Goal: Task Accomplishment & Management: Complete application form

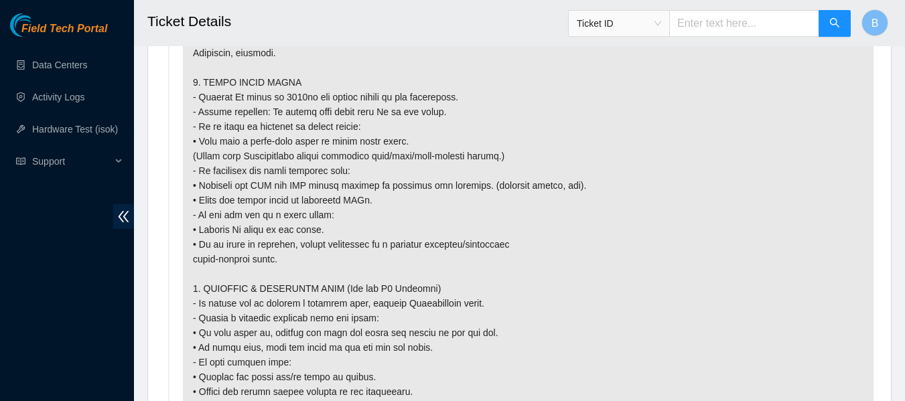
scroll to position [1871, 0]
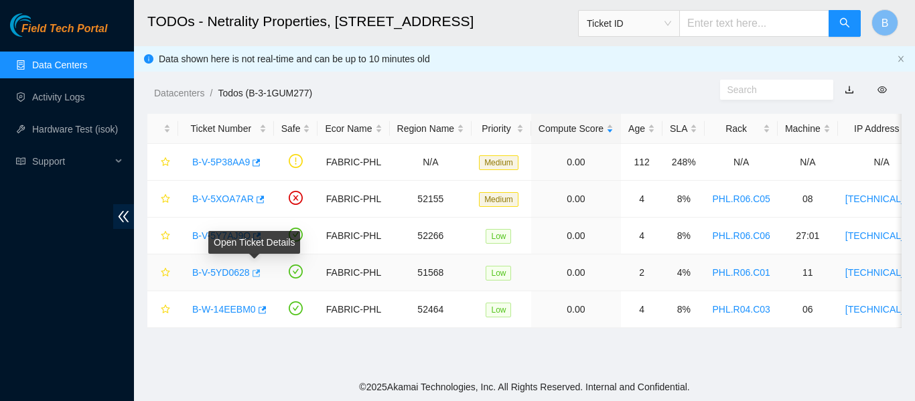
click at [257, 274] on icon "button" at bounding box center [256, 272] width 8 height 7
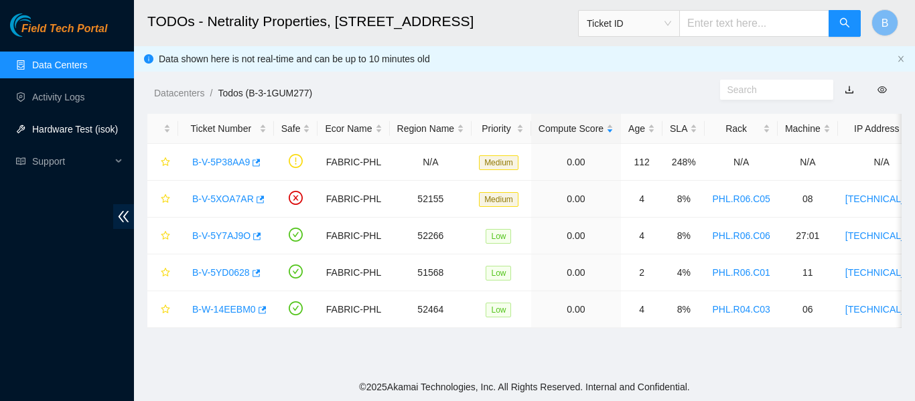
click at [90, 127] on link "Hardware Test (isok)" at bounding box center [75, 129] width 86 height 11
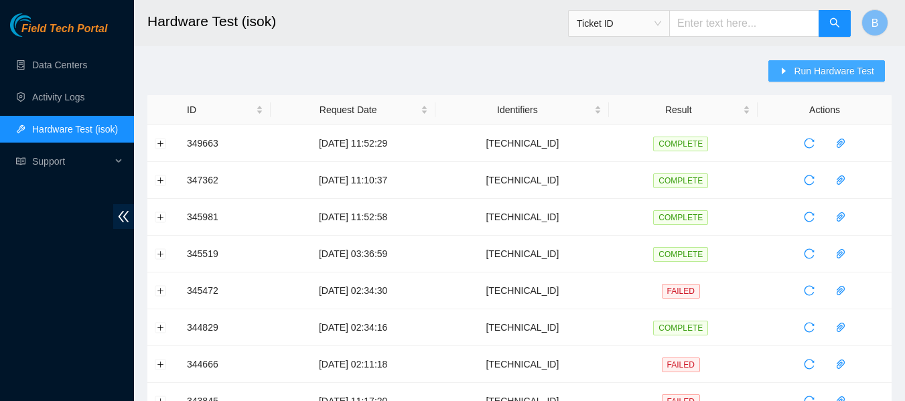
click at [788, 72] on icon "caret-right" at bounding box center [783, 70] width 9 height 9
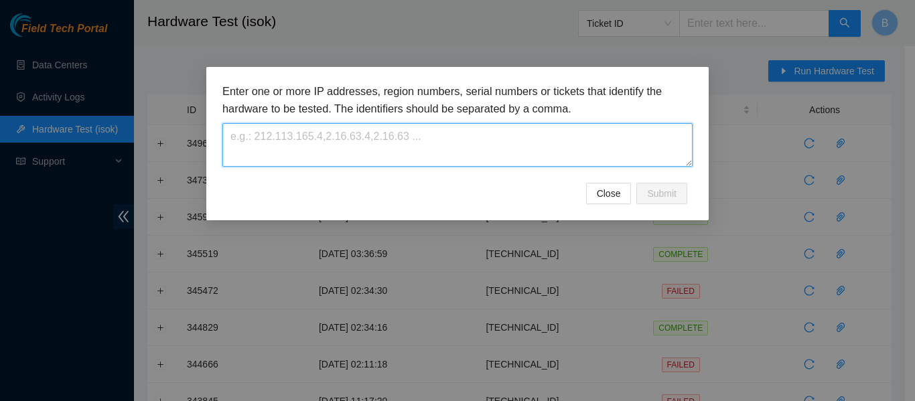
click at [496, 142] on textarea at bounding box center [457, 145] width 470 height 44
paste textarea "23.45.232.14"
type textarea "23.45.232.14"
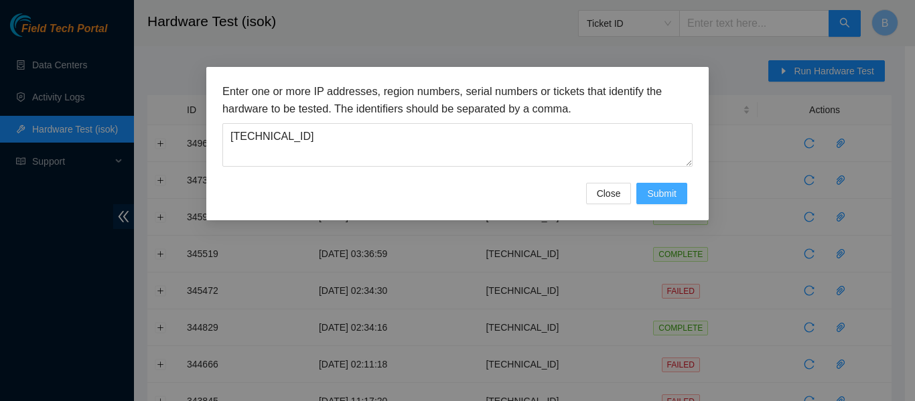
click at [670, 196] on span "Submit" at bounding box center [661, 193] width 29 height 15
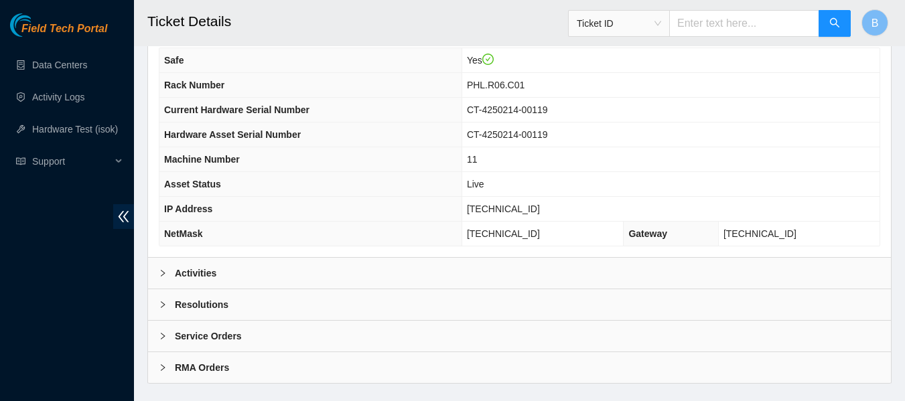
scroll to position [522, 0]
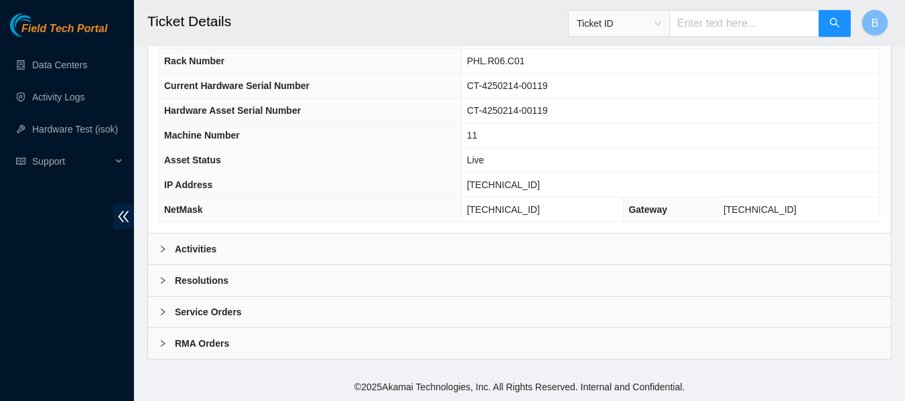
click at [262, 245] on div "Activities" at bounding box center [519, 249] width 743 height 31
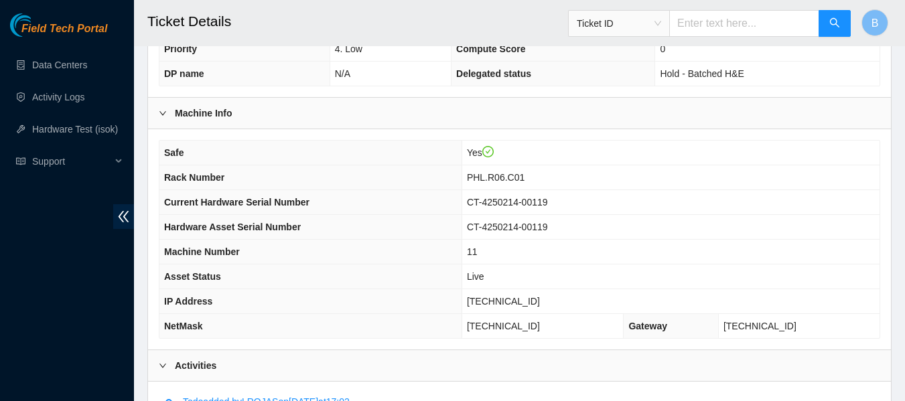
scroll to position [405, 0]
click at [387, 17] on h2 "Ticket Details" at bounding box center [454, 21] width 615 height 43
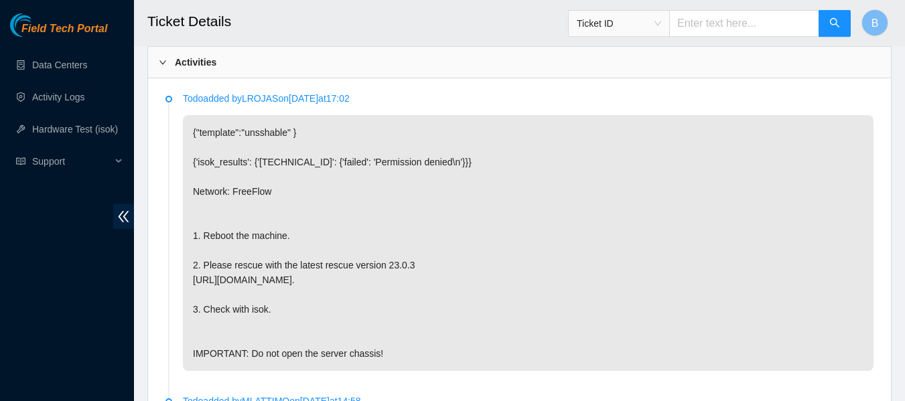
scroll to position [1134, 0]
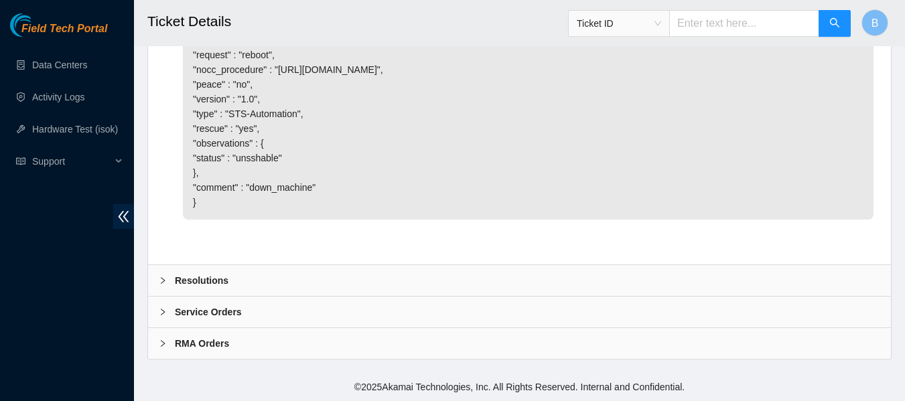
click at [181, 267] on div "Resolutions" at bounding box center [519, 280] width 743 height 31
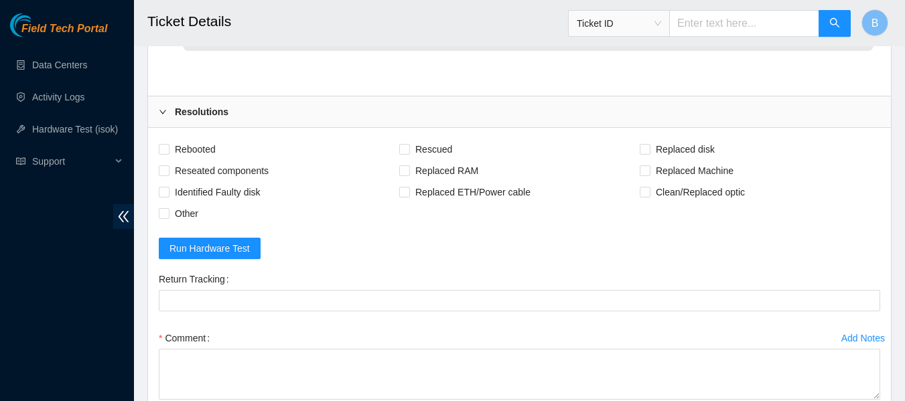
scroll to position [1274, 0]
click at [199, 159] on span "Rebooted" at bounding box center [195, 148] width 52 height 21
click at [168, 153] on input "Rebooted" at bounding box center [163, 147] width 9 height 9
checkbox input "true"
click at [436, 159] on span "Rescued" at bounding box center [434, 148] width 48 height 21
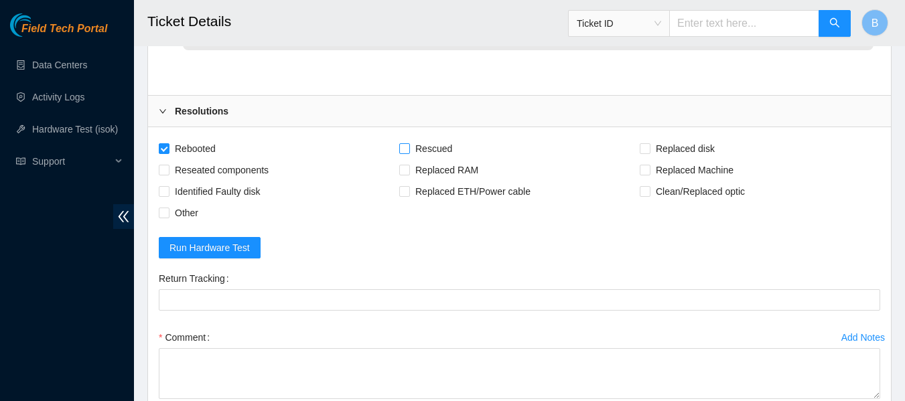
click at [408, 153] on input "Rescued" at bounding box center [403, 147] width 9 height 9
checkbox input "true"
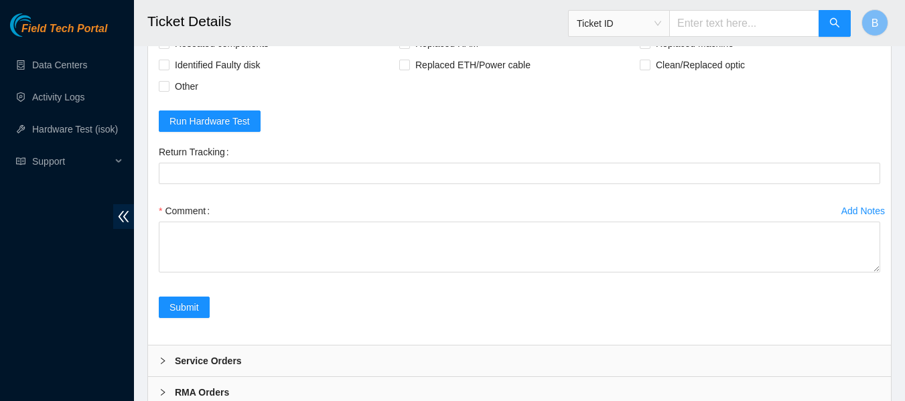
scroll to position [1402, 0]
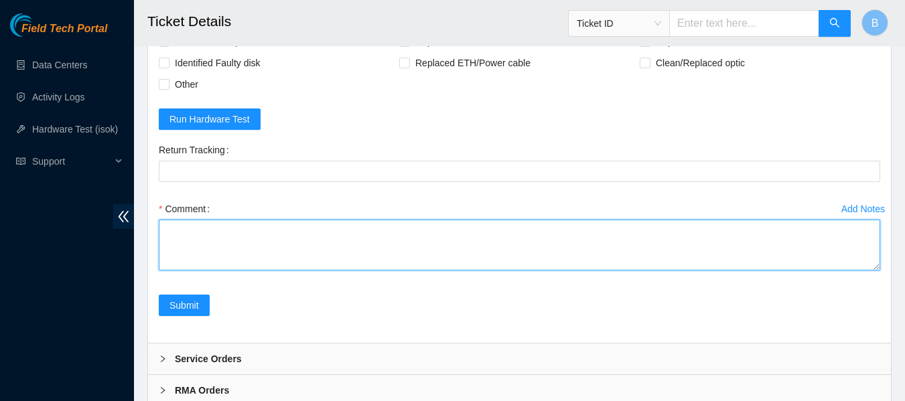
click at [219, 271] on textarea "Comment" at bounding box center [519, 245] width 721 height 51
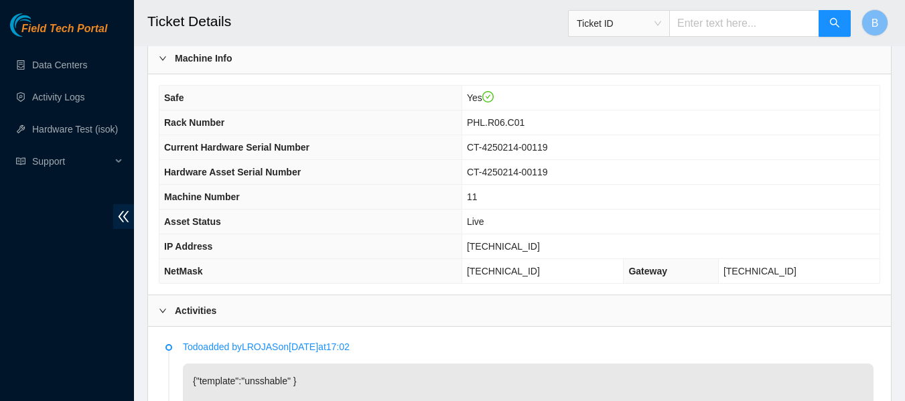
scroll to position [460, 0]
click at [504, 240] on td "23.45.232.14" at bounding box center [670, 247] width 418 height 25
copy span "23.45.232.14"
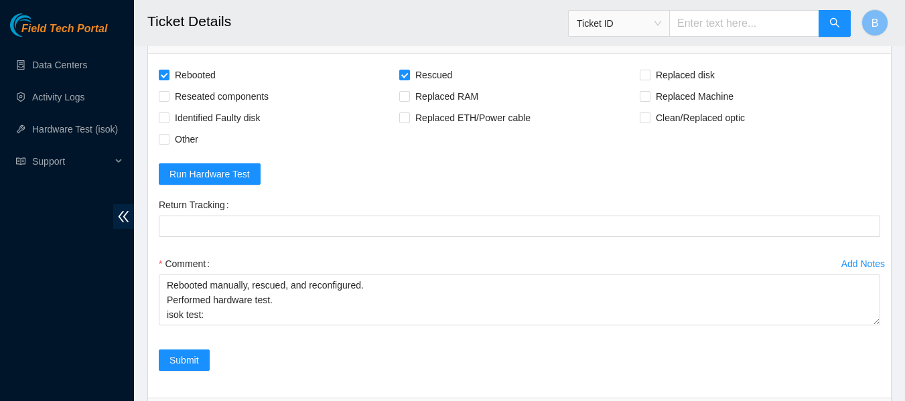
scroll to position [1479, 0]
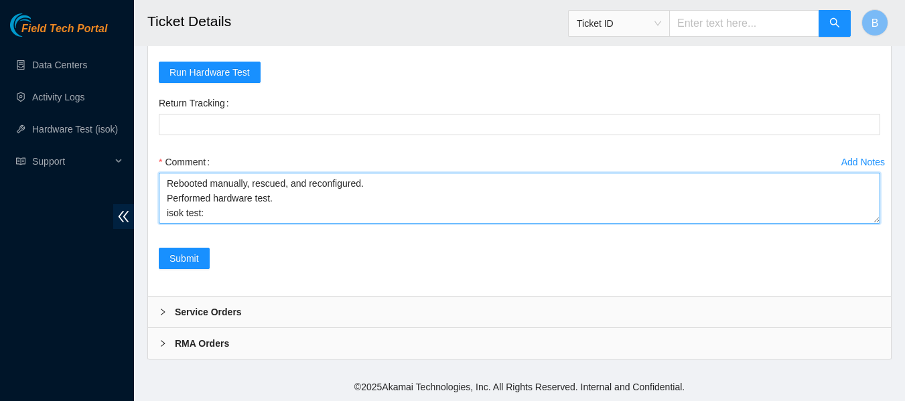
click at [281, 201] on textarea "Rebooted manually, rescued, and reconfigured. Performed hardware test. isok tes…" at bounding box center [519, 198] width 721 height 51
paste textarea "23.45.232.14 : passed: ok"
type textarea "Rebooted manually, rescued, and reconfigured. Performed hardware test. isok tes…"
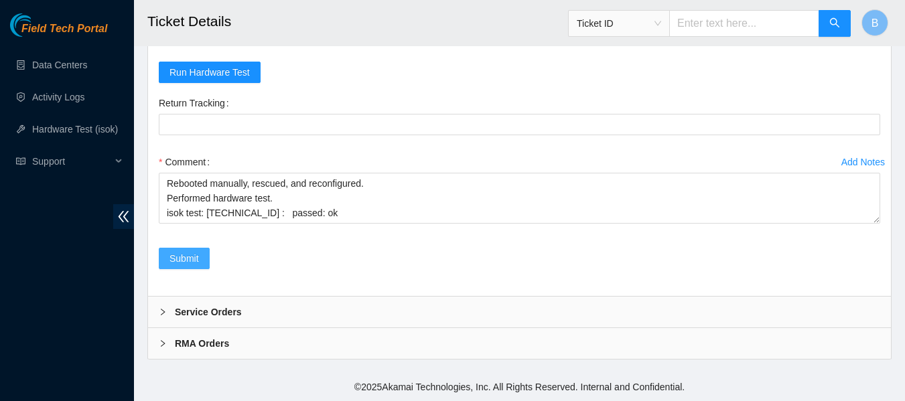
click at [178, 253] on span "Submit" at bounding box center [183, 258] width 29 height 15
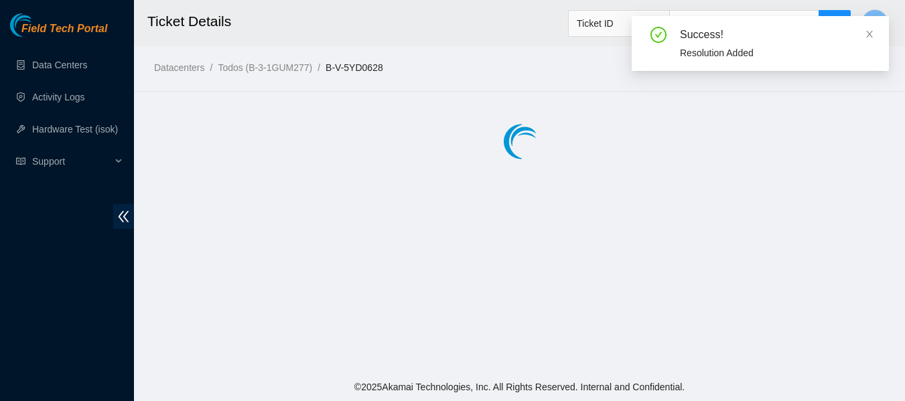
scroll to position [0, 0]
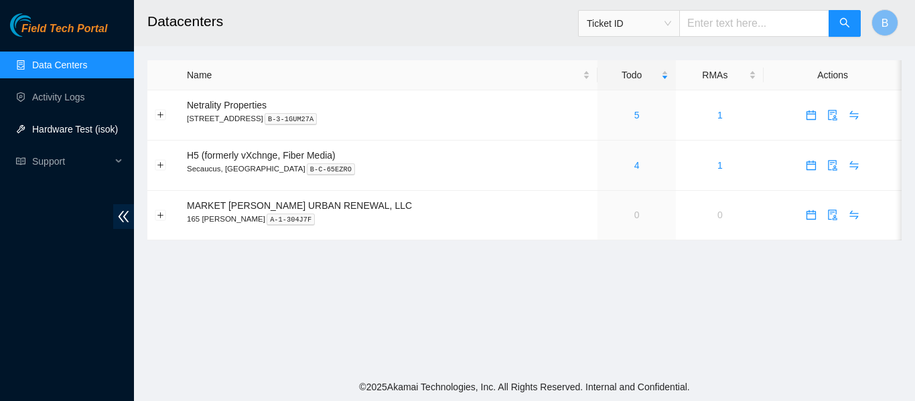
click at [84, 133] on link "Hardware Test (isok)" at bounding box center [75, 129] width 86 height 11
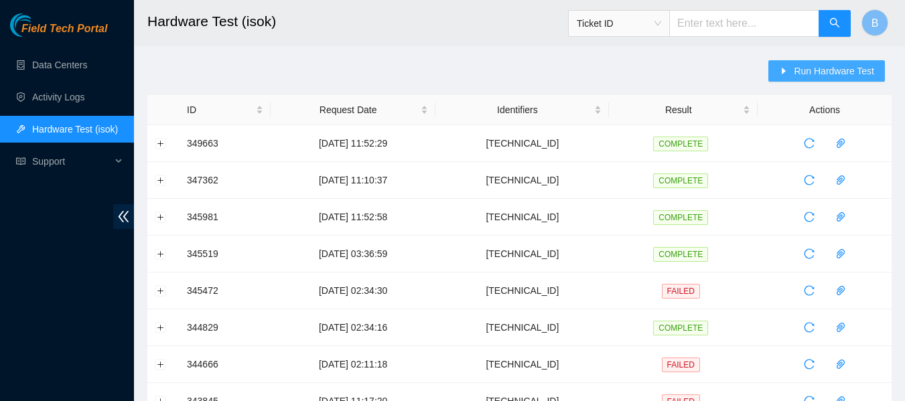
click at [823, 76] on span "Run Hardware Test" at bounding box center [833, 71] width 80 height 15
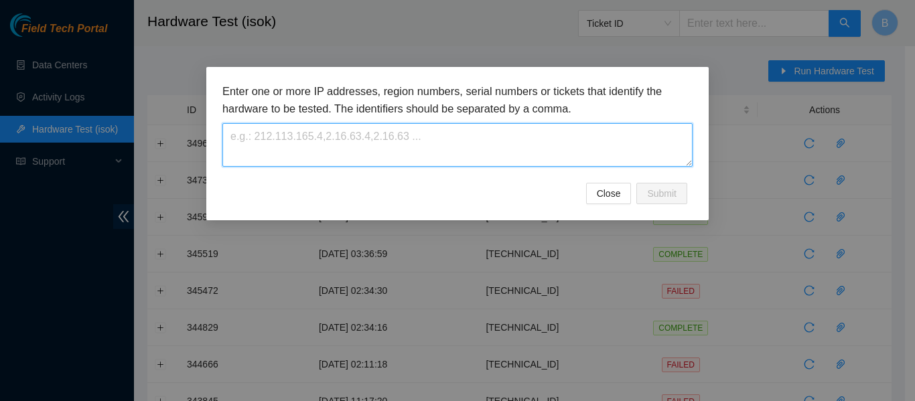
click at [474, 129] on textarea at bounding box center [457, 145] width 470 height 44
paste textarea "23.45.232.14"
type textarea "23.45.232.14"
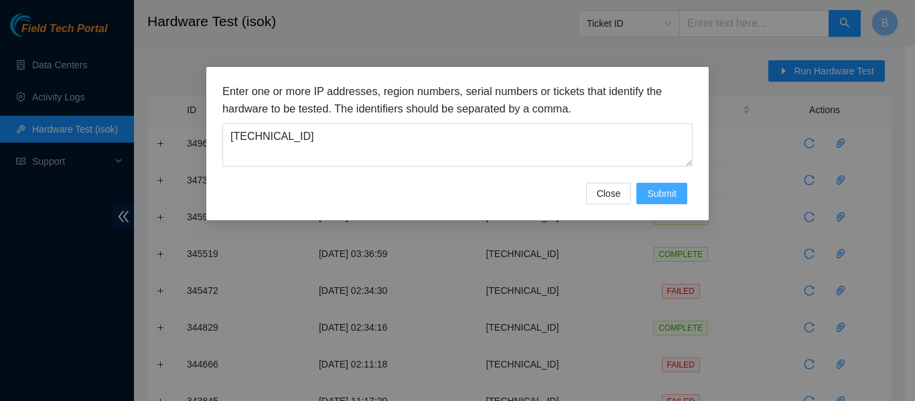
click at [662, 184] on button "Submit" at bounding box center [661, 193] width 51 height 21
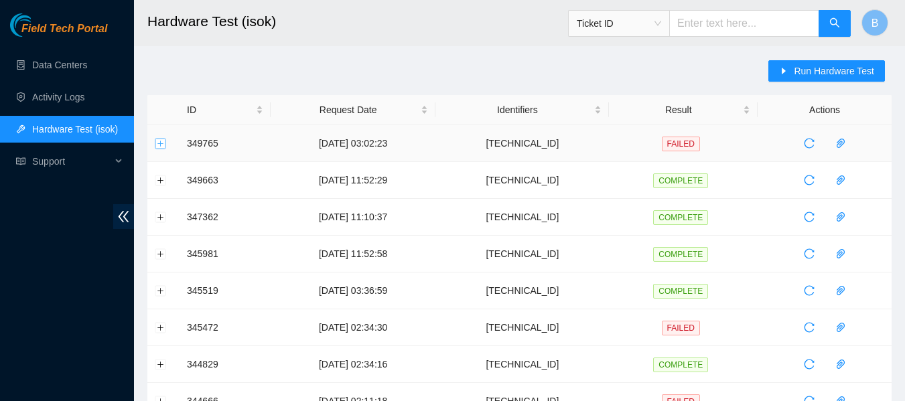
click at [163, 147] on button "Expand row" at bounding box center [160, 143] width 11 height 11
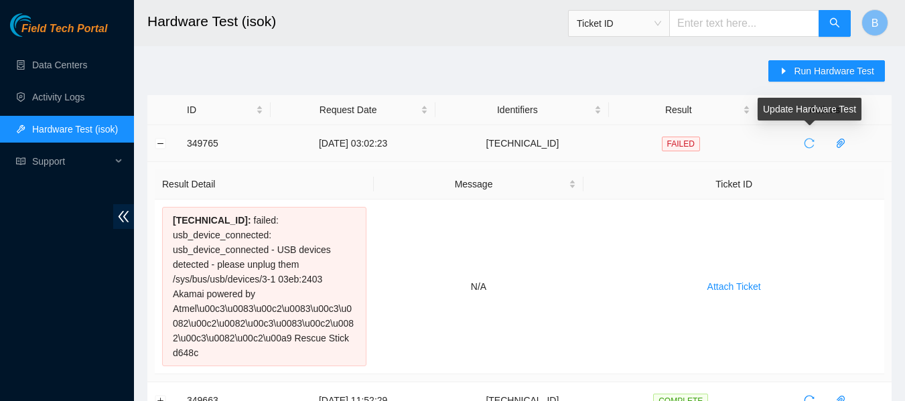
click at [802, 145] on span "reload" at bounding box center [809, 143] width 20 height 11
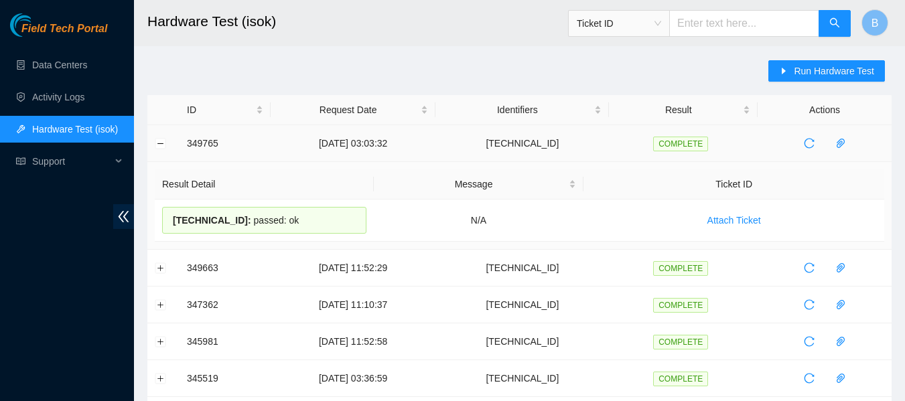
click at [198, 215] on span "23.45.232.14 :" at bounding box center [212, 220] width 78 height 11
copy div "23.45.232.14 : passed: ok"
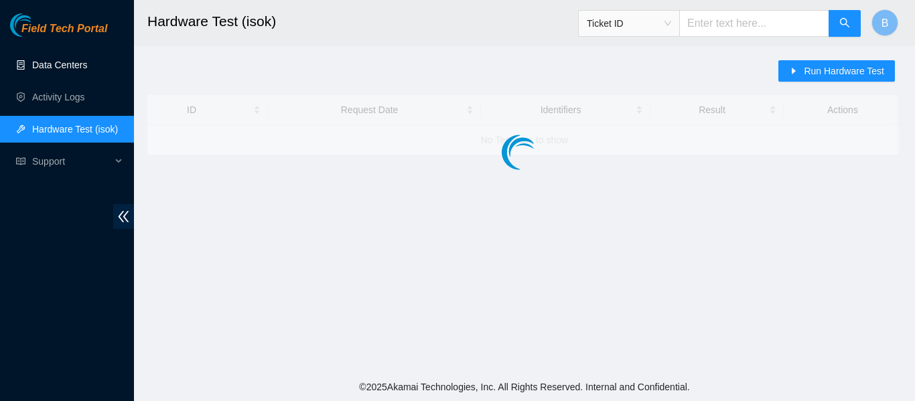
click at [71, 66] on link "Data Centers" at bounding box center [59, 65] width 55 height 11
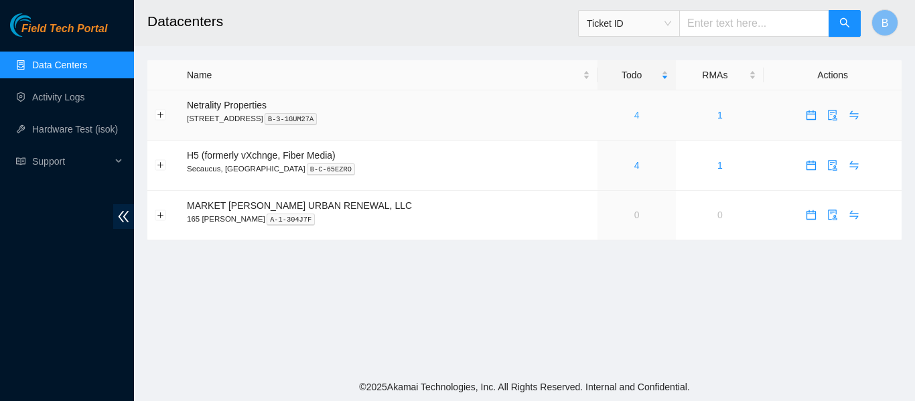
click at [634, 115] on link "4" at bounding box center [636, 115] width 5 height 11
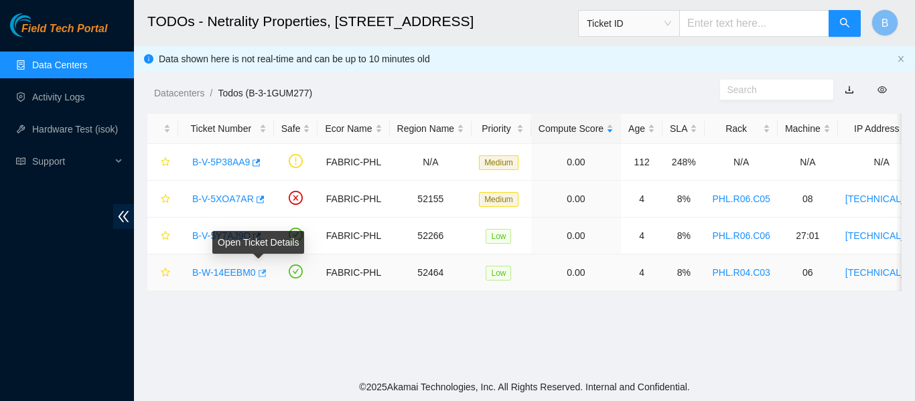
click at [261, 271] on icon "button" at bounding box center [262, 272] width 8 height 7
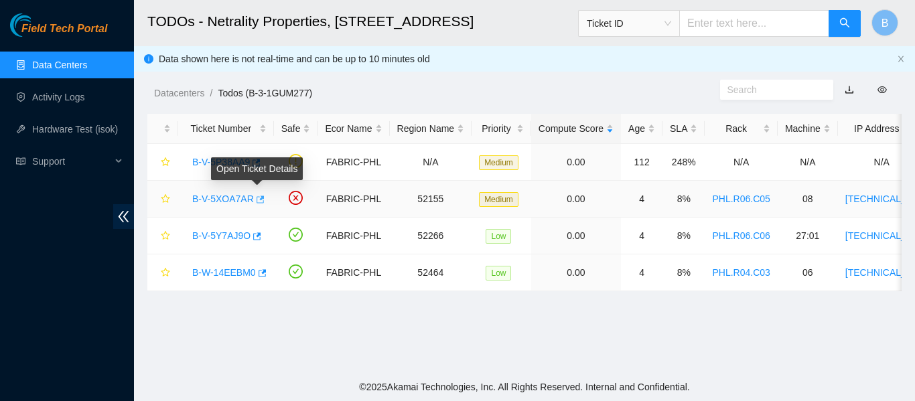
click at [260, 205] on span "button" at bounding box center [258, 200] width 9 height 11
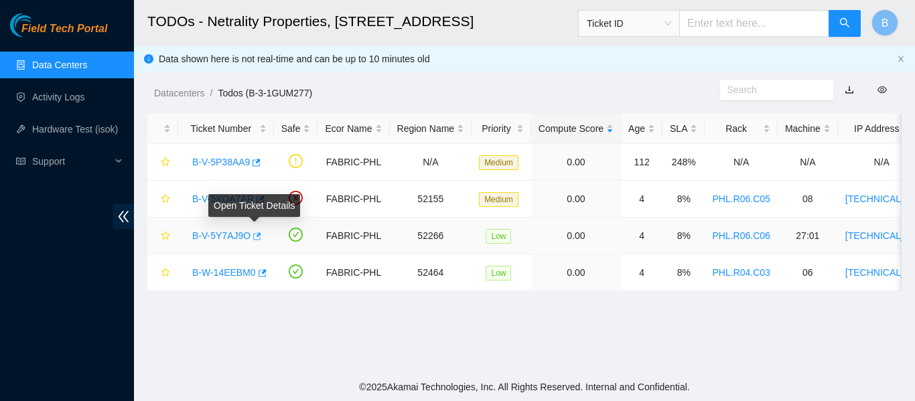
click at [258, 236] on icon "button" at bounding box center [255, 236] width 9 height 9
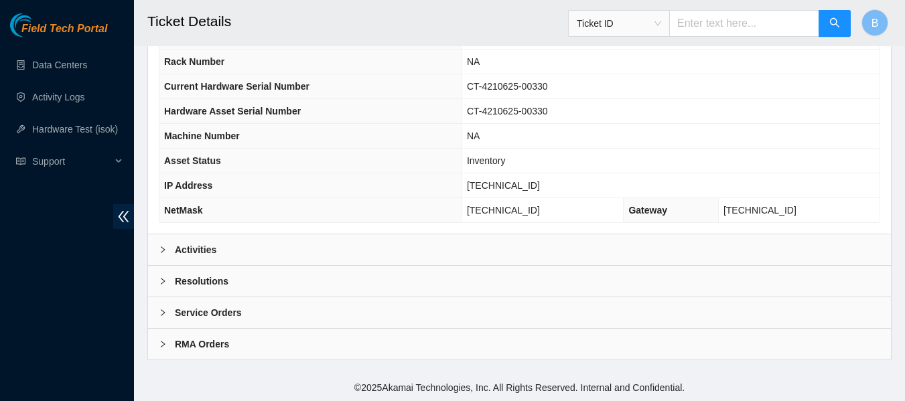
scroll to position [522, 0]
click at [264, 254] on div "Activities" at bounding box center [519, 249] width 743 height 31
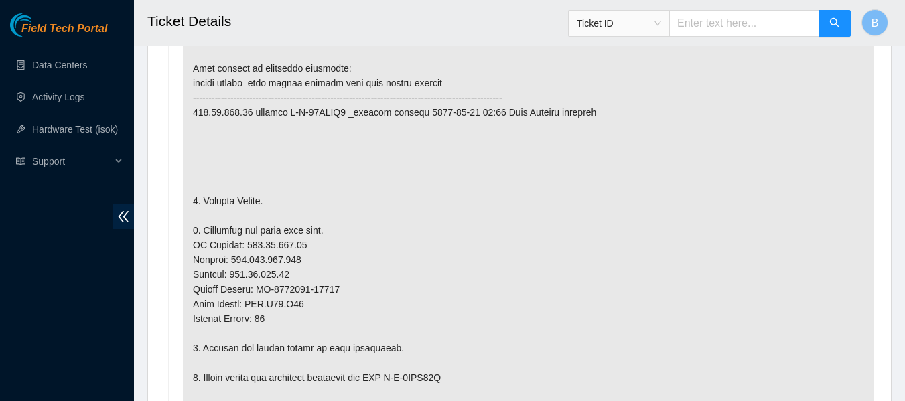
scroll to position [804, 0]
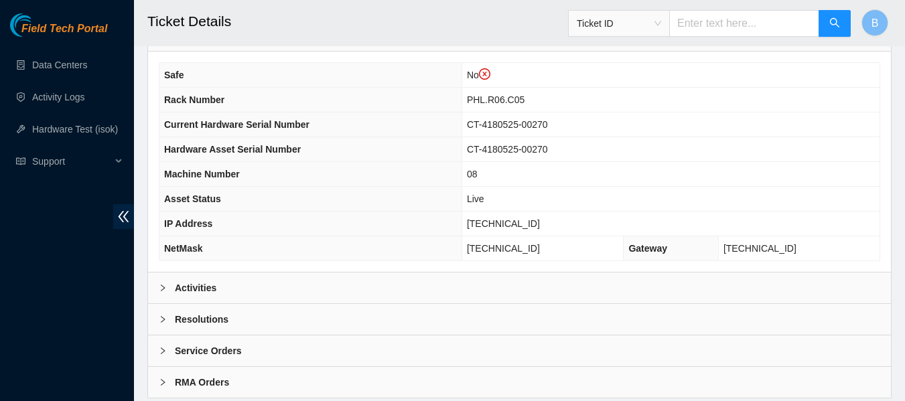
scroll to position [548, 0]
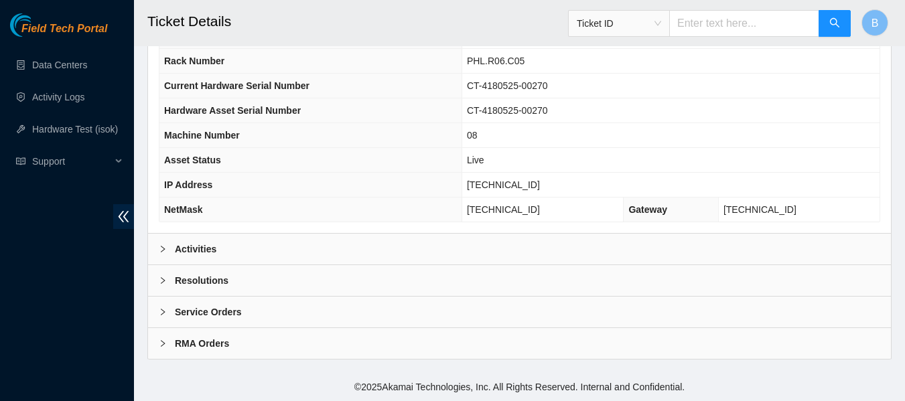
click at [214, 244] on b "Activities" at bounding box center [196, 249] width 42 height 15
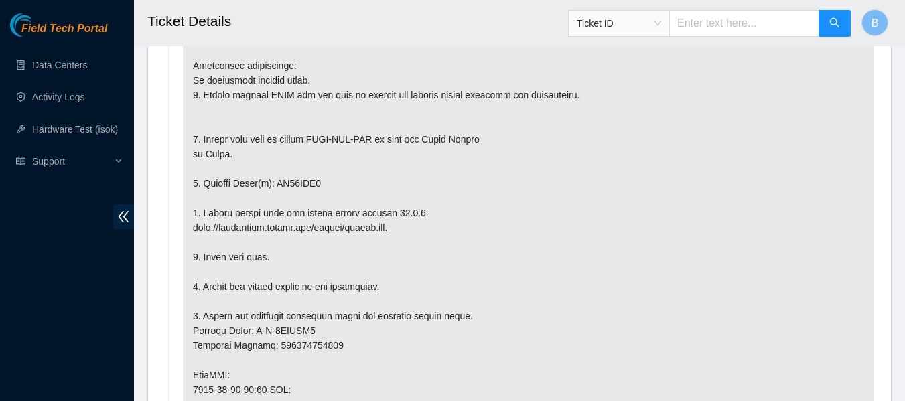
scroll to position [832, 0]
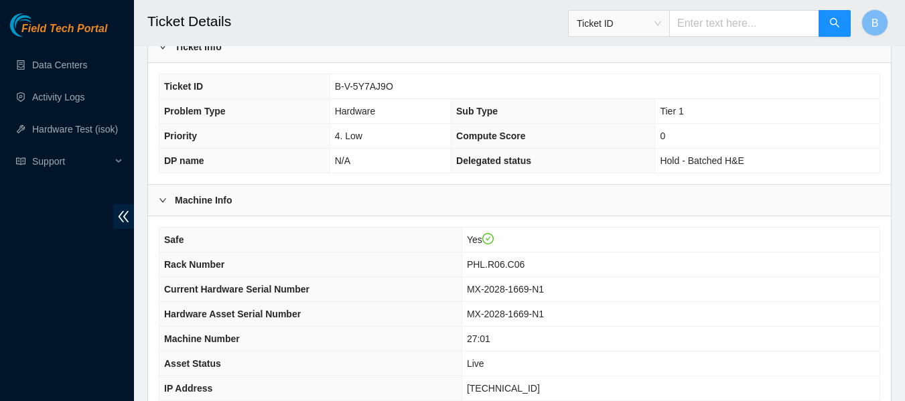
scroll to position [522, 0]
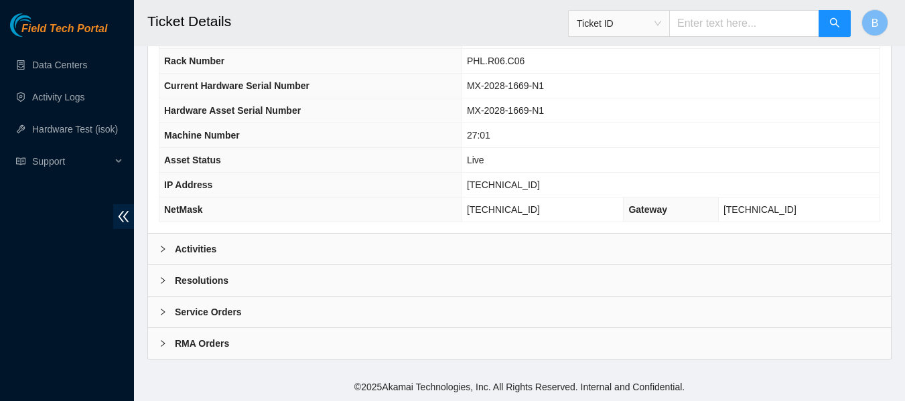
click at [224, 249] on div "Activities" at bounding box center [519, 249] width 743 height 31
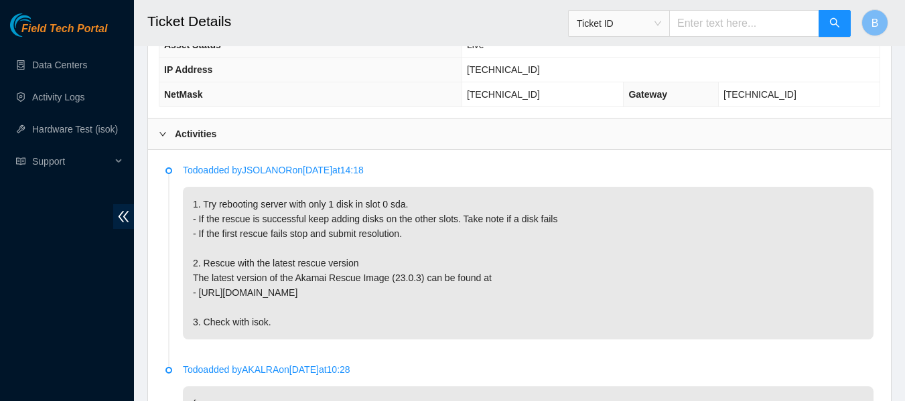
scroll to position [638, 0]
